Goal: Transaction & Acquisition: Purchase product/service

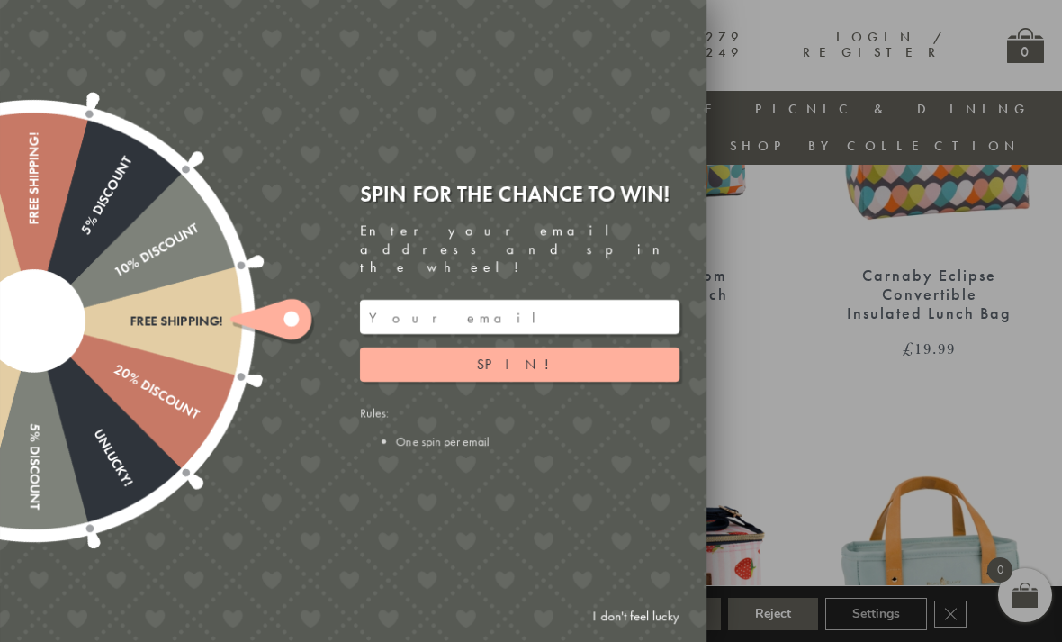
scroll to position [877, 13]
click at [626, 633] on link "I don't feel lucky" at bounding box center [636, 615] width 104 height 33
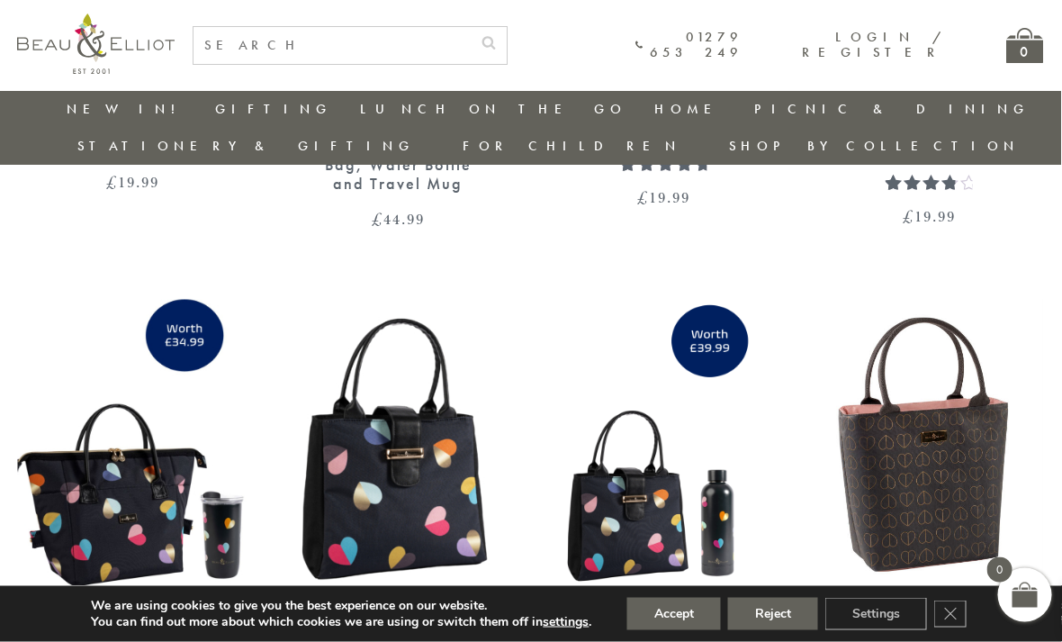
scroll to position [2632, 6]
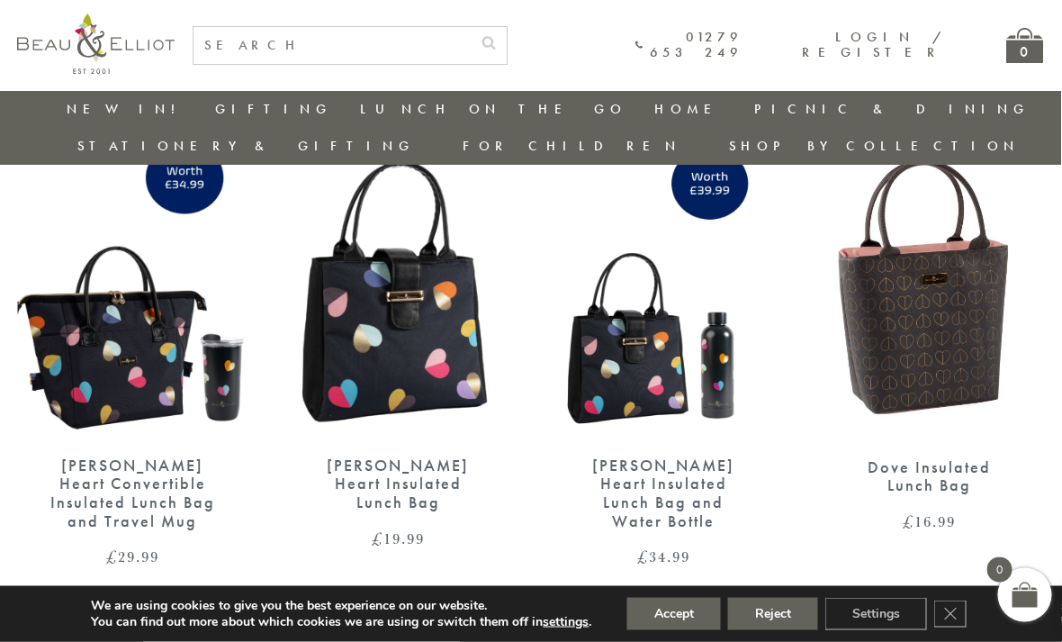
click at [545, 621] on link "→" at bounding box center [557, 635] width 29 height 29
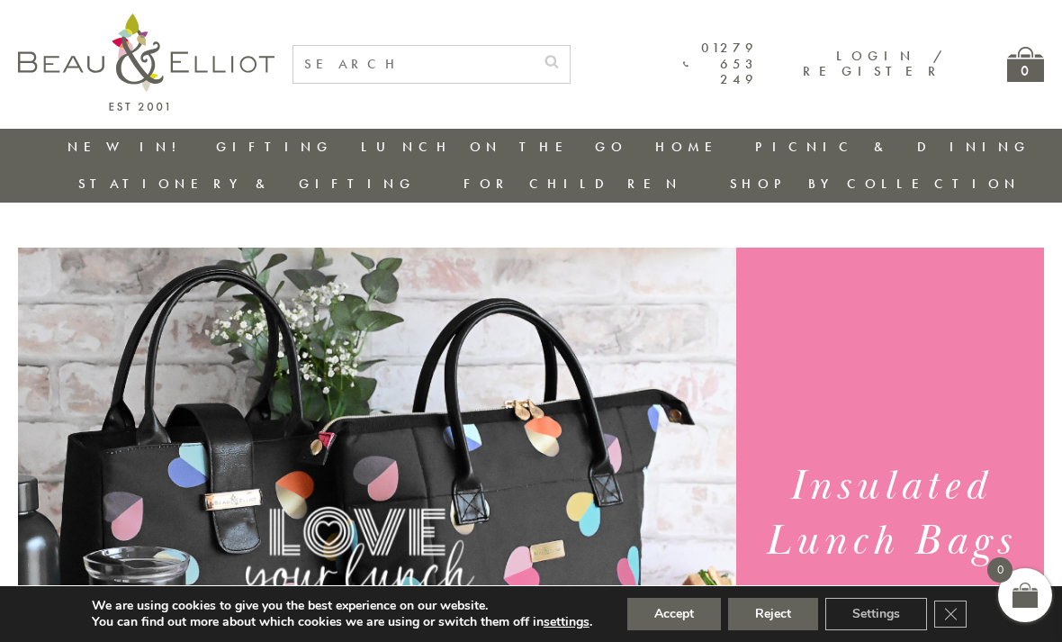
click at [643, 301] on link "Mother & Baby" at bounding box center [562, 316] width 162 height 31
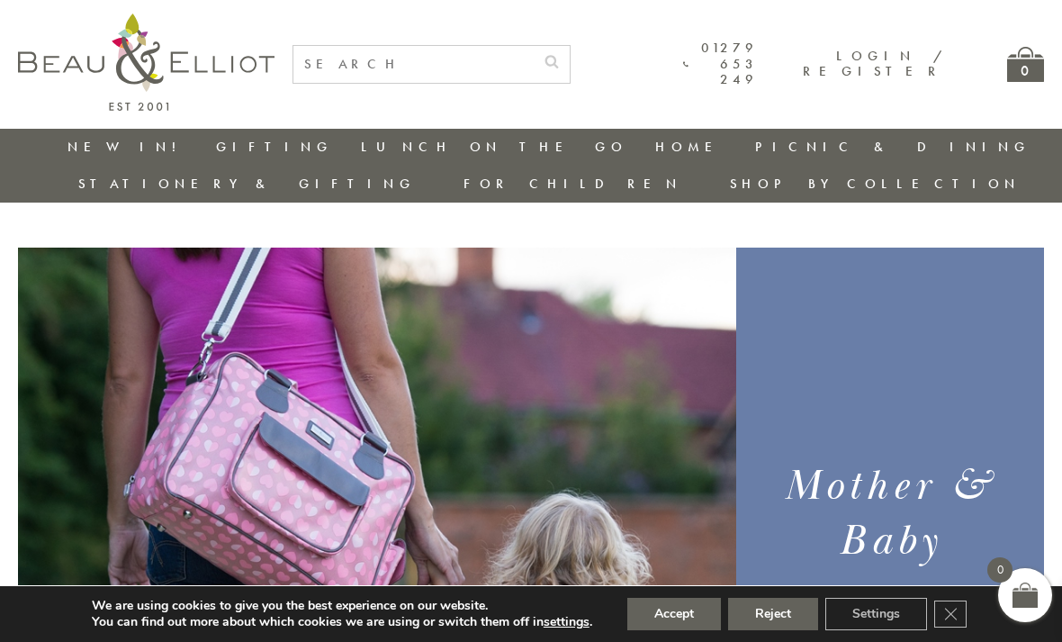
click at [773, 294] on link "Blankets & Cushions" at bounding box center [854, 309] width 162 height 31
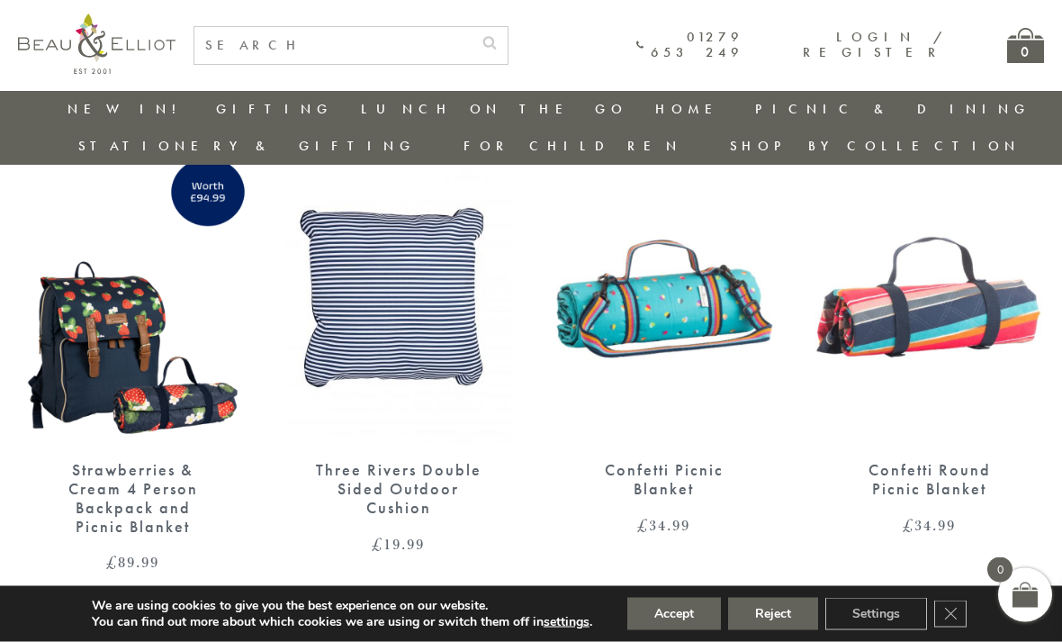
scroll to position [2167, 0]
click at [844, 398] on img at bounding box center [928, 294] width 229 height 296
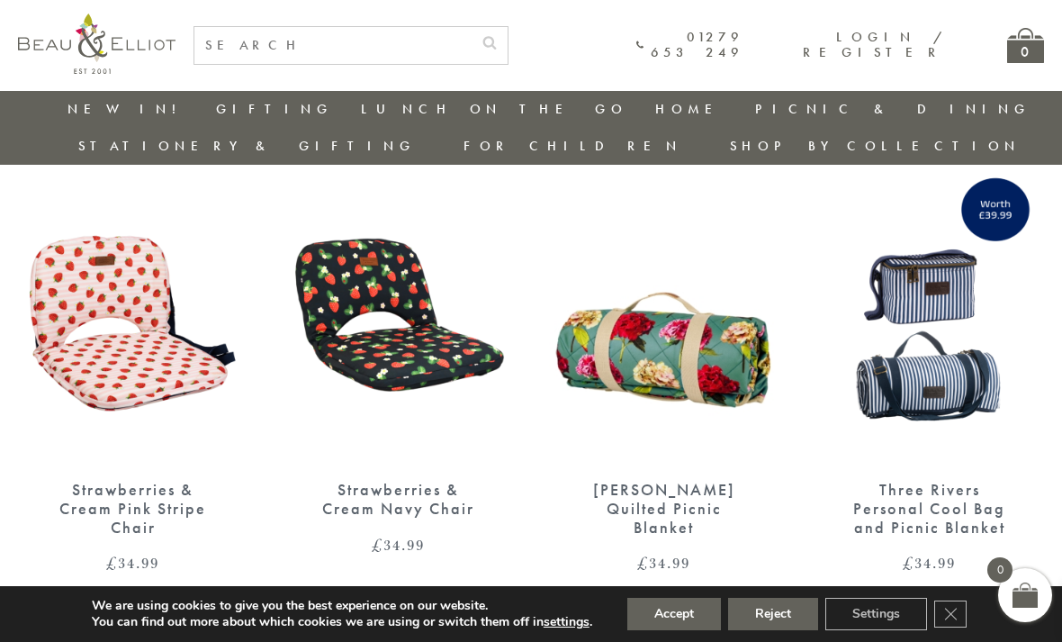
scroll to position [663, 0]
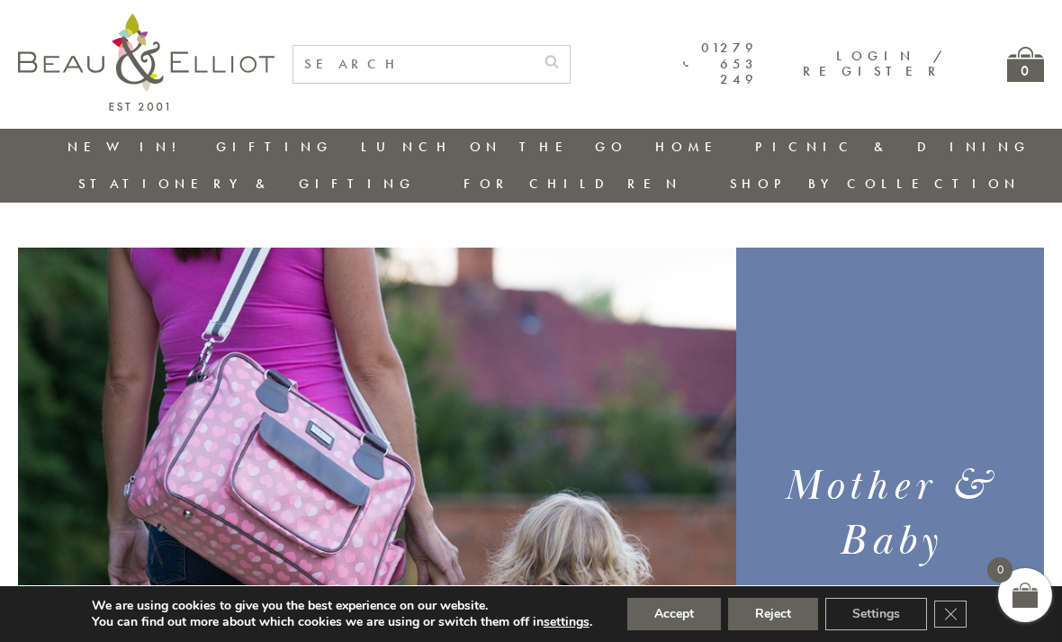
click at [379, 185] on link "Insulated Lunch Bags" at bounding box center [460, 199] width 162 height 31
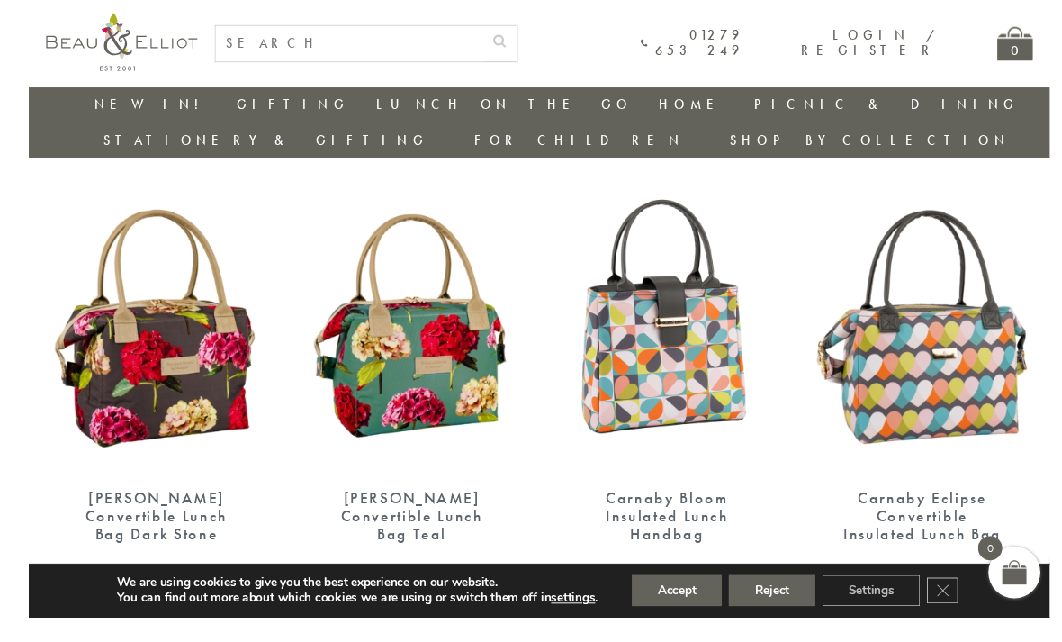
scroll to position [650, 2]
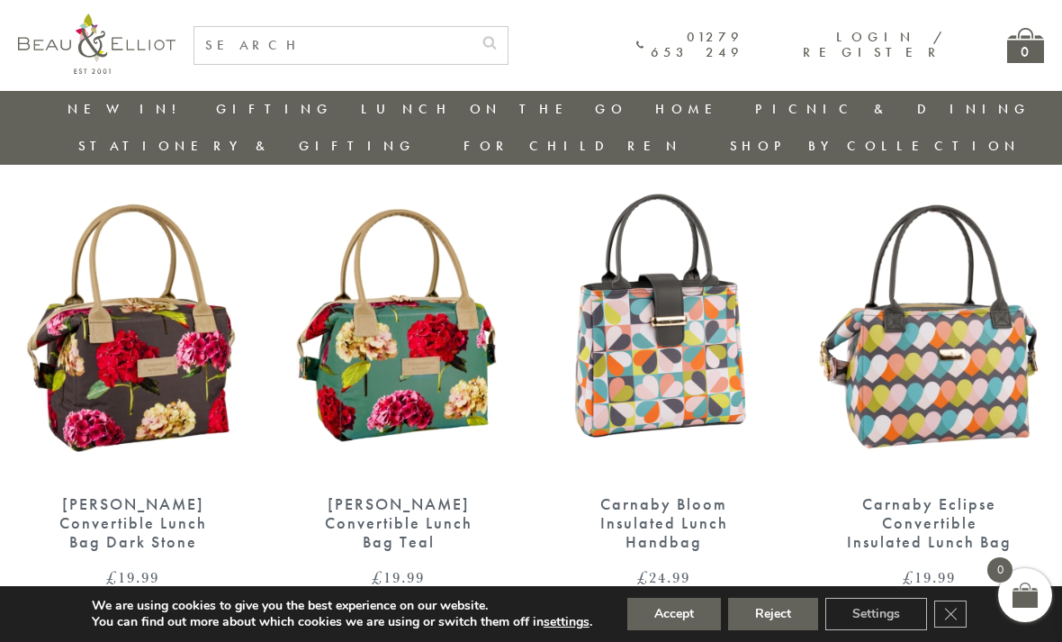
click at [132, 313] on img at bounding box center [132, 329] width 229 height 296
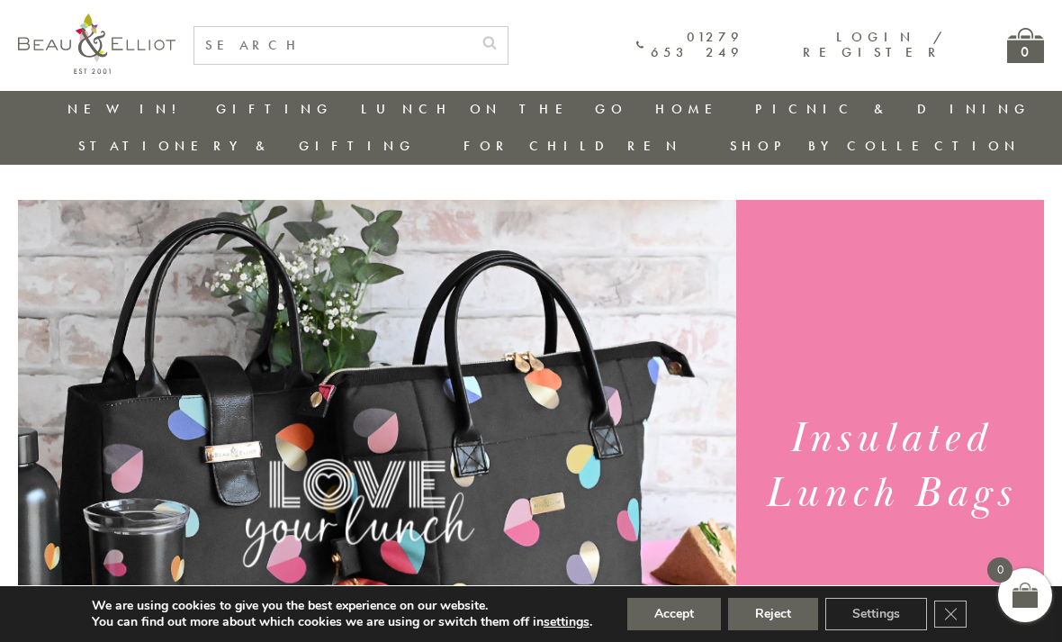
scroll to position [0, 2]
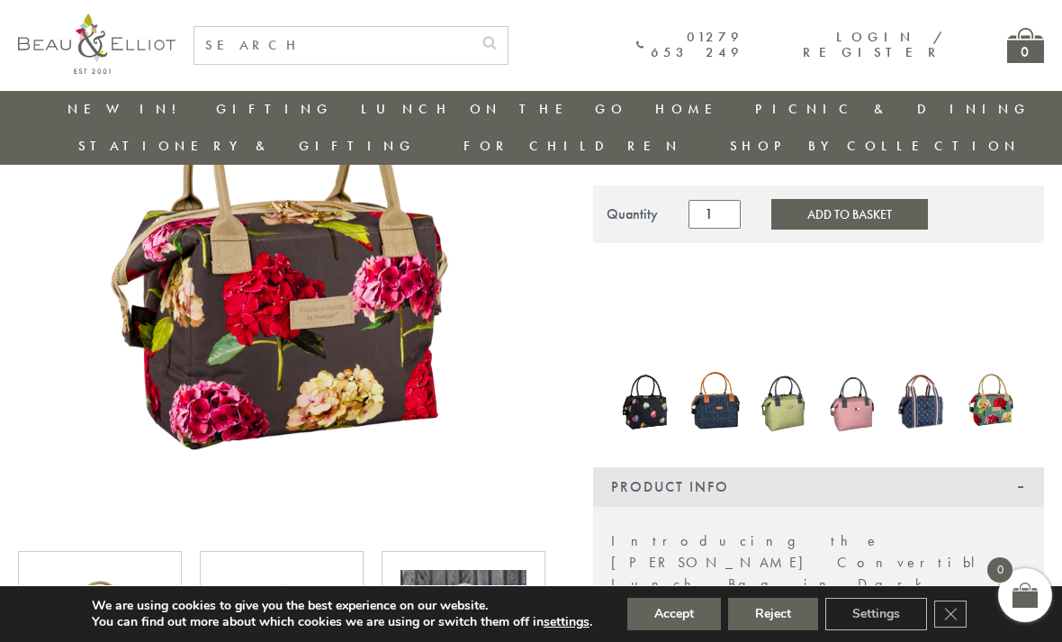
scroll to position [248, 0]
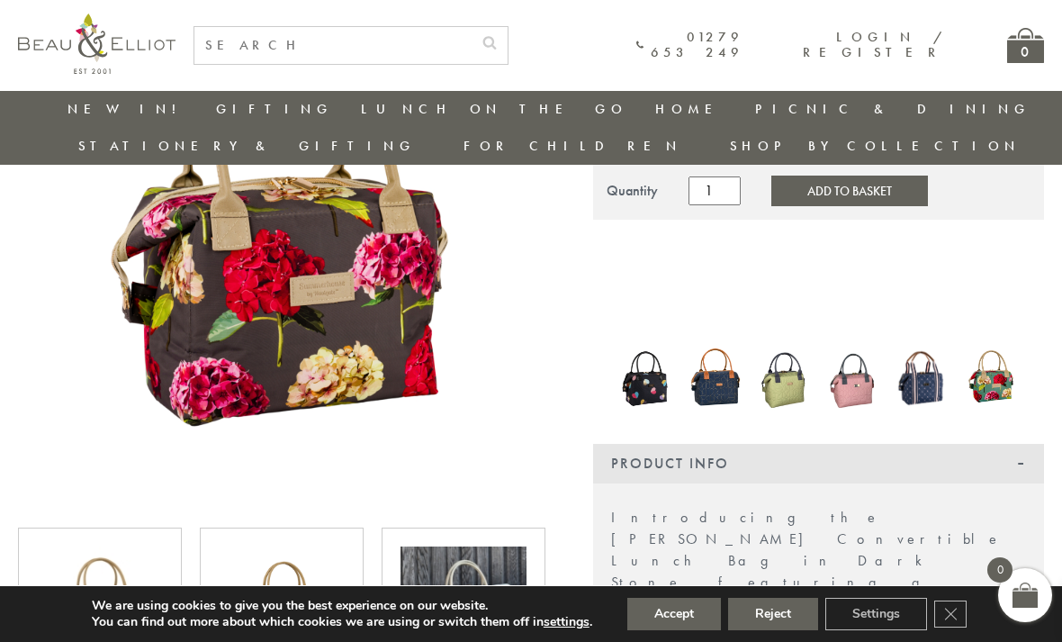
click at [193, 295] on img at bounding box center [280, 241] width 525 height 525
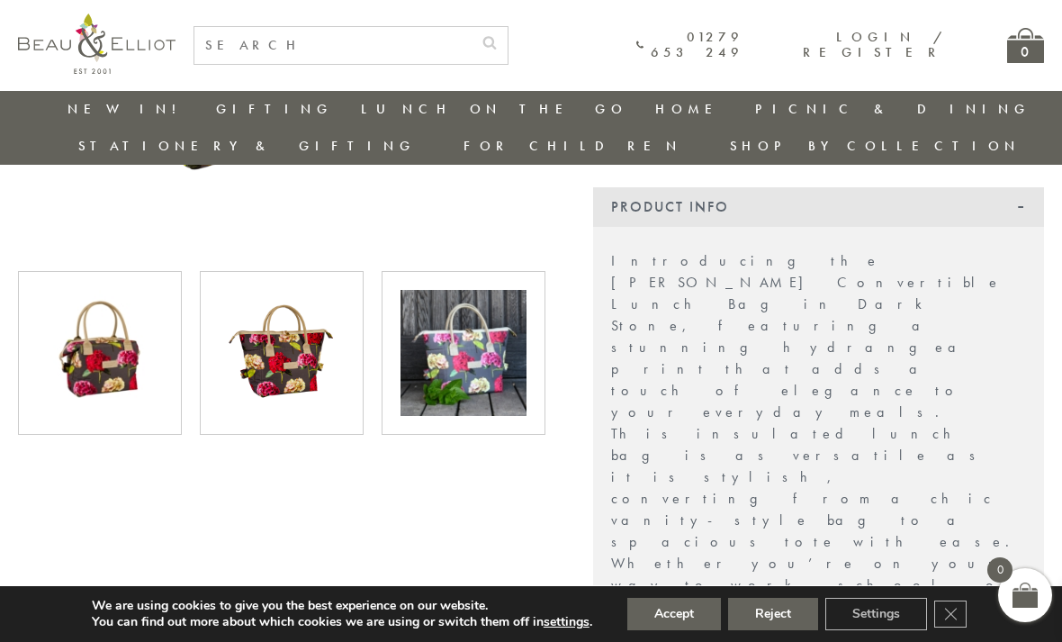
scroll to position [454, 0]
